Goal: Task Accomplishment & Management: Manage account settings

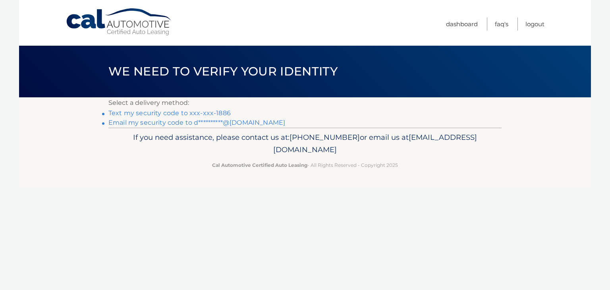
click at [165, 116] on link "Text my security code to xxx-xxx-1886" at bounding box center [169, 113] width 122 height 8
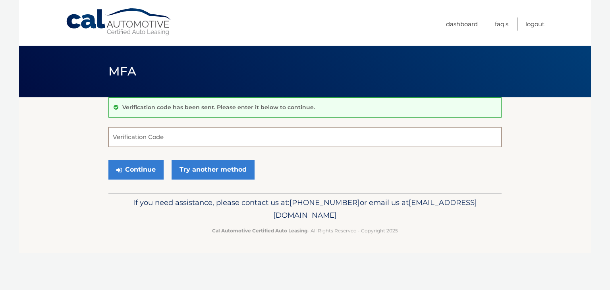
click at [160, 132] on input "Verification Code" at bounding box center [304, 137] width 393 height 20
type input "903559"
click at [108, 160] on button "Continue" at bounding box center [135, 170] width 55 height 20
click at [160, 132] on label "Verification Code" at bounding box center [304, 130] width 393 height 6
click at [160, 132] on input "903559" at bounding box center [304, 137] width 393 height 20
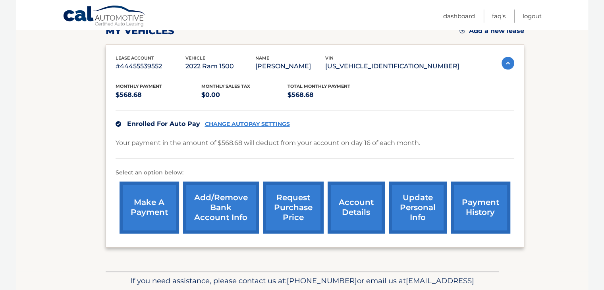
scroll to position [159, 0]
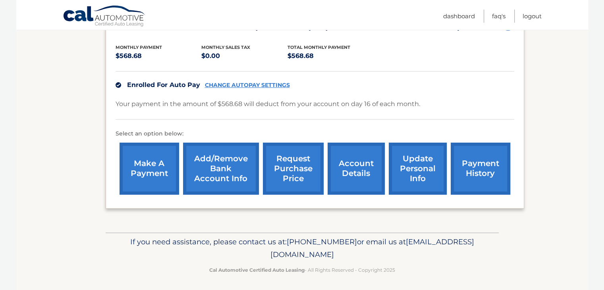
click at [295, 169] on link "request purchase price" at bounding box center [293, 168] width 61 height 52
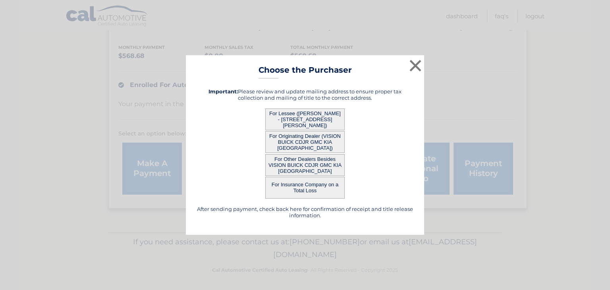
click at [319, 116] on button "For Lessee ([PERSON_NAME] - [STREET_ADDRESS][PERSON_NAME])" at bounding box center [304, 119] width 79 height 22
click at [302, 121] on button "For Lessee (DANIEL MAGGIO - 81 SHERWOOD AVE, , WEBSTER, NY 14580)" at bounding box center [304, 119] width 79 height 22
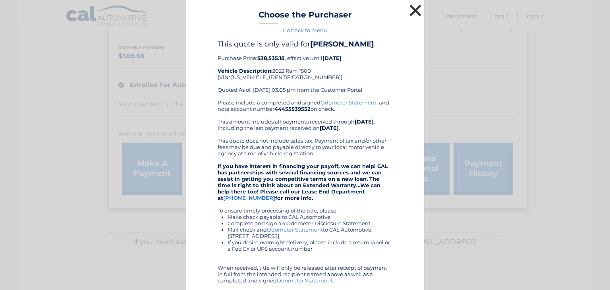
click at [408, 12] on button "×" at bounding box center [415, 10] width 16 height 16
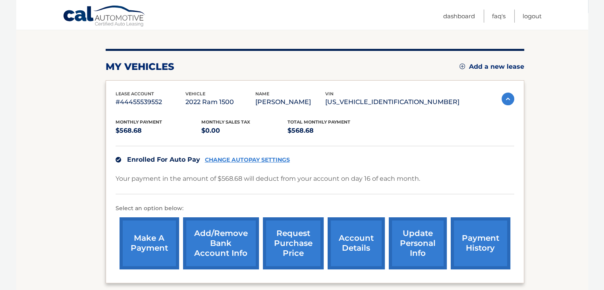
scroll to position [79, 0]
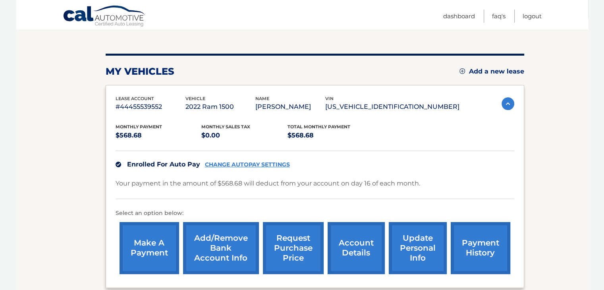
click at [331, 238] on link "account details" at bounding box center [355, 248] width 57 height 52
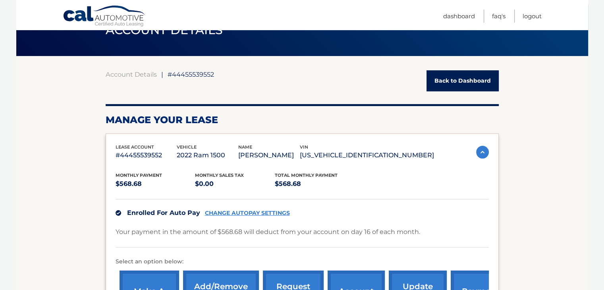
scroll to position [79, 0]
